Goal: Task Accomplishment & Management: Manage account settings

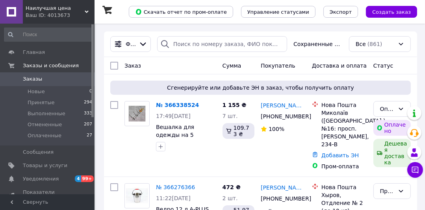
scroll to position [41, 0]
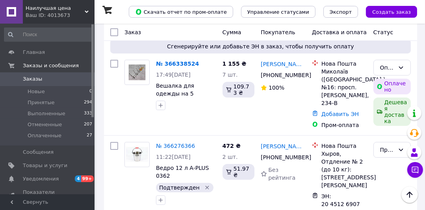
click at [41, 7] on span "Наилучшая цена" at bounding box center [55, 8] width 59 height 7
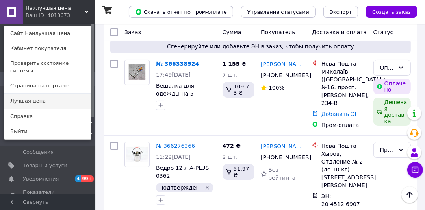
click at [44, 94] on link "Лучшая цена" at bounding box center [47, 101] width 87 height 15
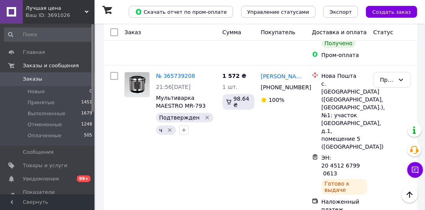
scroll to position [2207, 0]
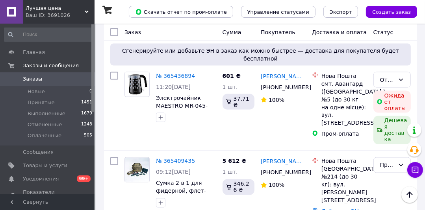
scroll to position [959, 0]
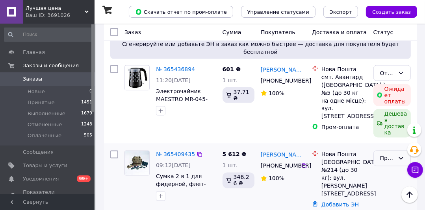
click at [399, 156] on icon at bounding box center [401, 159] width 6 height 6
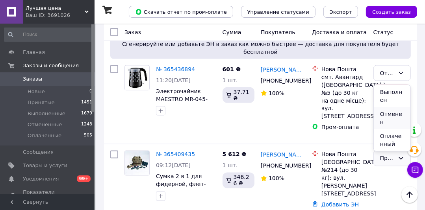
click at [387, 115] on li "Отменен" at bounding box center [392, 118] width 37 height 22
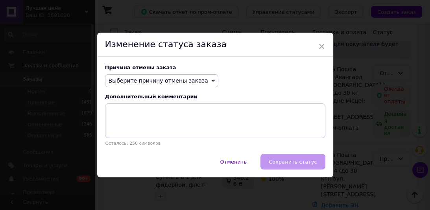
click at [211, 83] on icon at bounding box center [213, 81] width 4 height 4
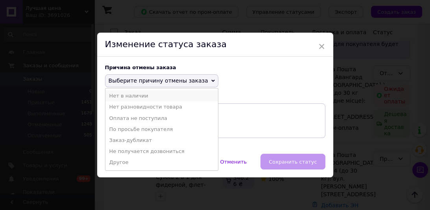
click at [142, 97] on li "Нет в наличии" at bounding box center [162, 96] width 113 height 11
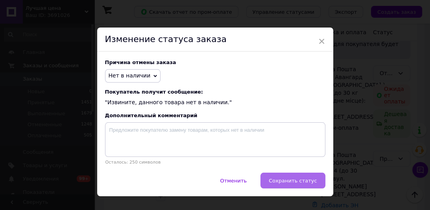
click at [293, 184] on span "Сохранить статус" at bounding box center [293, 181] width 48 height 6
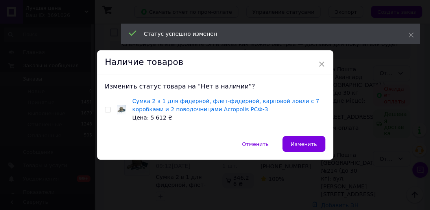
click at [107, 109] on input "checkbox" at bounding box center [107, 110] width 5 height 5
checkbox input "true"
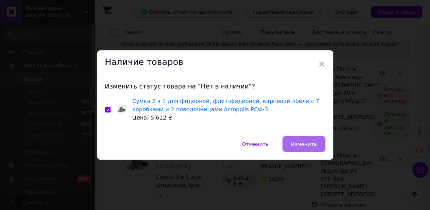
click at [314, 144] on span "Изменить" at bounding box center [304, 144] width 26 height 6
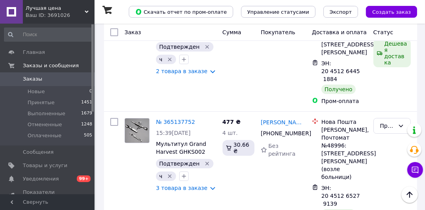
scroll to position [1888, 0]
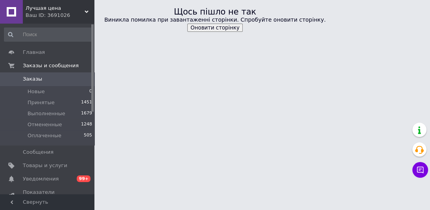
click at [31, 81] on span "Заказы" at bounding box center [32, 79] width 19 height 7
click at [34, 80] on span "Заказы" at bounding box center [32, 79] width 19 height 7
